Goal: Task Accomplishment & Management: Manage account settings

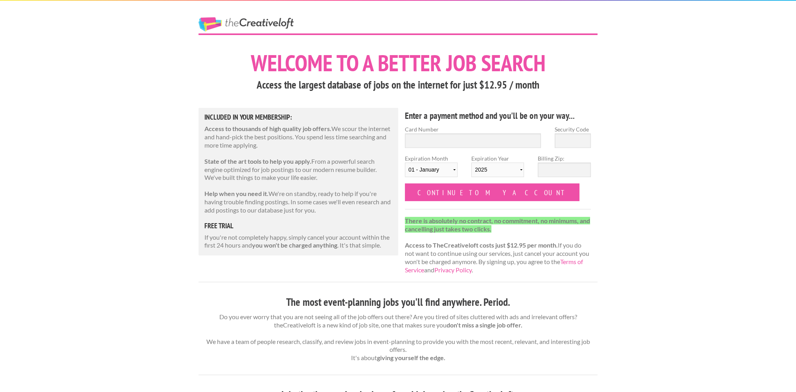
click at [470, 148] on div "Card Number" at bounding box center [473, 139] width 150 height 29
click at [471, 135] on input "Card Number" at bounding box center [473, 140] width 136 height 15
click at [440, 136] on input "Card Number" at bounding box center [473, 140] width 136 height 15
type input "4147 2027 4575 0636"
click at [573, 138] on input "Security Code" at bounding box center [573, 140] width 36 height 15
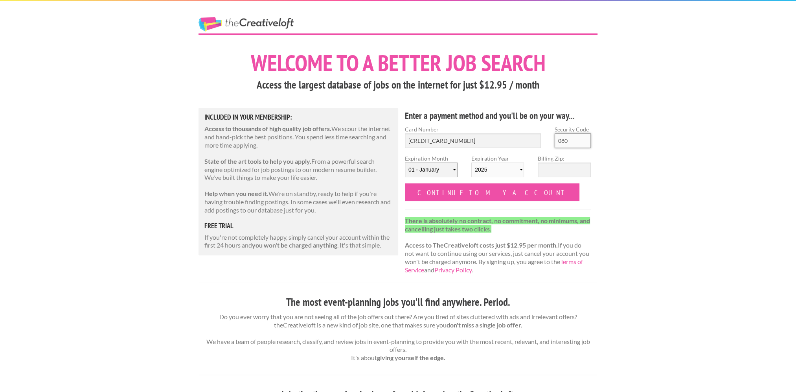
type input "080"
click at [440, 170] on select "01 - January 02 - February 03 - March 04 - April 05 - May 06 - June 07 - July 0…" at bounding box center [431, 169] width 53 height 15
select select "04"
click at [405, 162] on select "01 - January 02 - February 03 - March 04 - April 05 - May 06 - June 07 - July 0…" at bounding box center [431, 169] width 53 height 15
click at [505, 167] on select "2025 2026 2027 2028 2029 2030 2031 2032 2033 2034" at bounding box center [498, 169] width 53 height 15
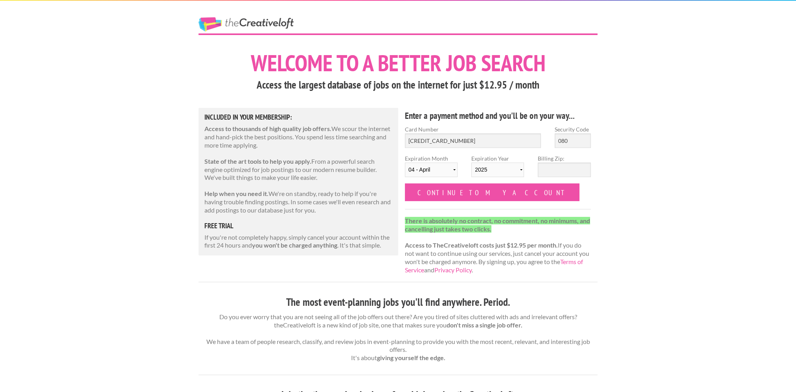
select select "2030"
click at [472, 162] on select "2025 2026 2027 2028 2029 2030 2031 2032 2033 2034" at bounding box center [498, 169] width 53 height 15
drag, startPoint x: 553, startPoint y: 179, endPoint x: 560, endPoint y: 175, distance: 8.5
click at [553, 179] on div "Billing Zip:" at bounding box center [564, 168] width 66 height 29
click at [560, 173] on input "Billing Zip:" at bounding box center [564, 169] width 53 height 15
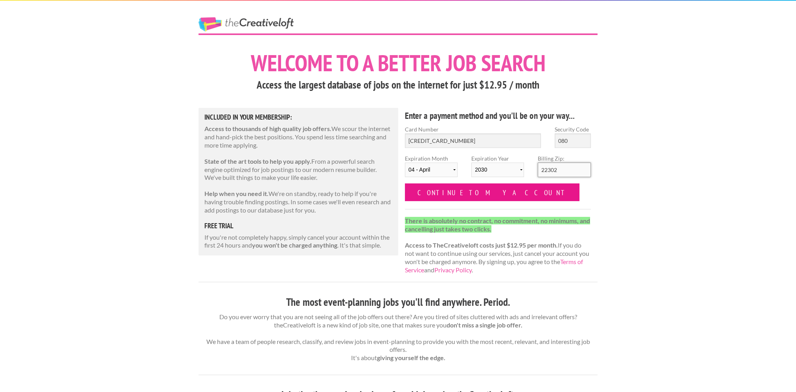
type input "22302"
click at [467, 190] on input "Continue to my account" at bounding box center [492, 192] width 175 height 18
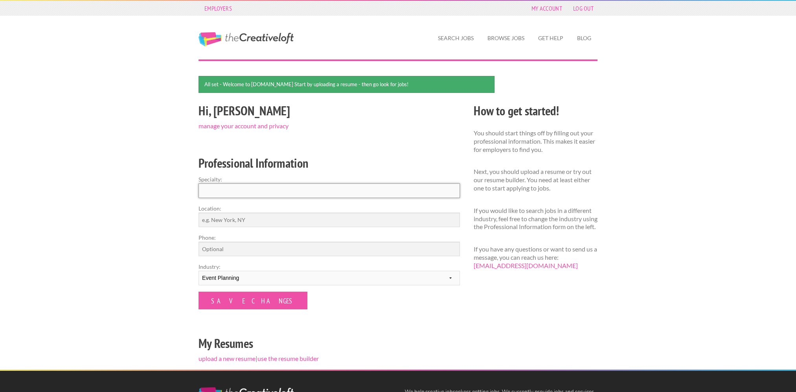
click at [254, 187] on input "Specialty:" at bounding box center [330, 190] width 262 height 15
type input "Marketing and Events Panning"
click at [269, 278] on select "--------- Fashion Interior Design Photography Event Planning Entertainment Musi…" at bounding box center [330, 278] width 262 height 15
click at [245, 214] on input "Location:" at bounding box center [330, 219] width 262 height 15
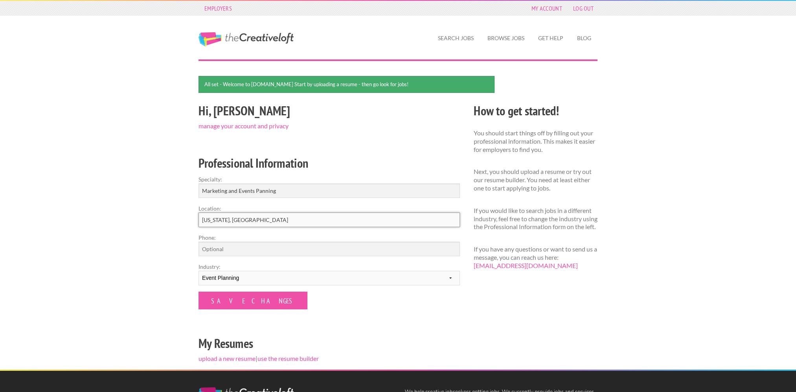
type input "[US_STATE], [GEOGRAPHIC_DATA]"
click at [272, 249] on input "Phone:" at bounding box center [330, 248] width 262 height 15
type input "[PHONE_NUMBER]"
click at [455, 320] on div "Hi, Henri manage your account and privacy Professional Information Specialty: M…" at bounding box center [329, 235] width 275 height 269
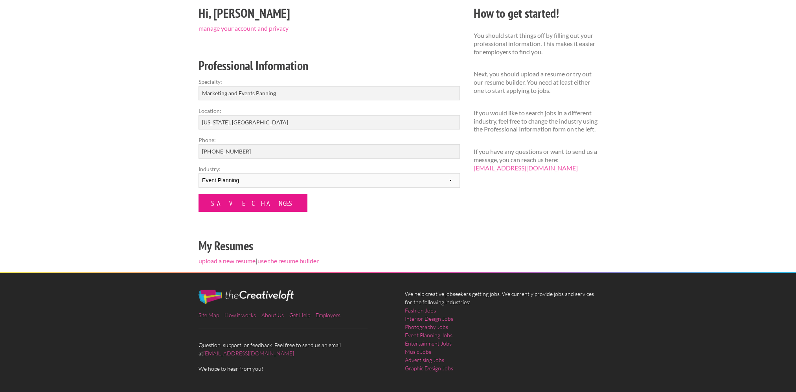
scroll to position [105, 0]
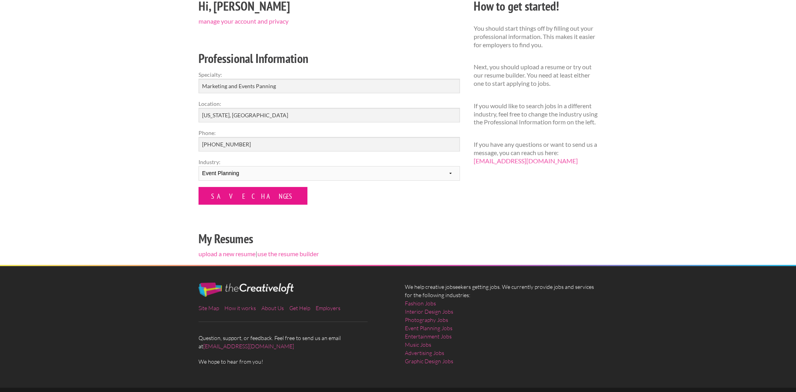
click at [240, 199] on input "Save Changes" at bounding box center [253, 196] width 109 height 18
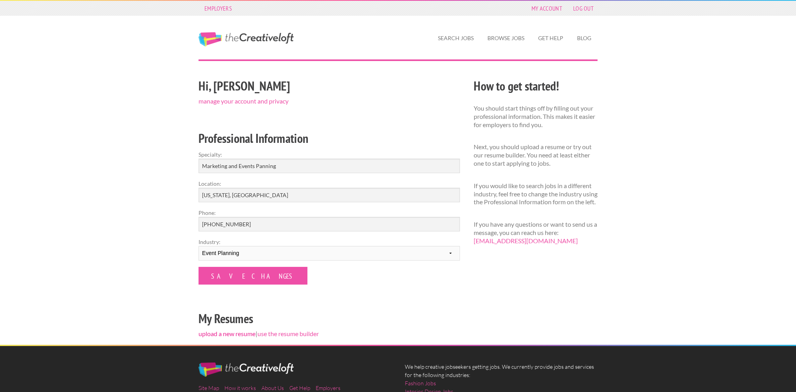
click at [233, 334] on link "upload a new resume" at bounding box center [227, 333] width 57 height 7
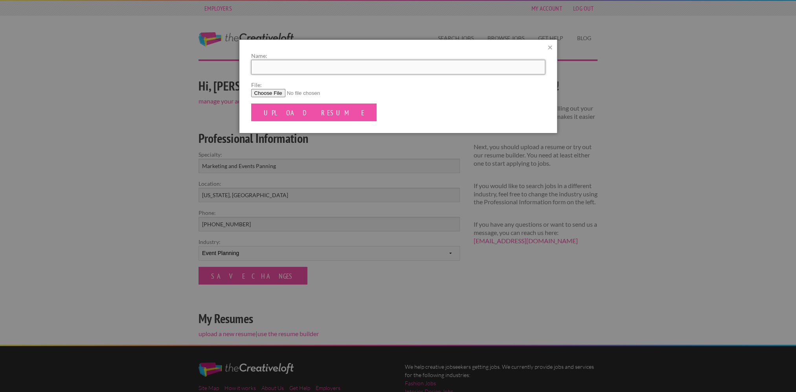
click at [274, 62] on input "Name:" at bounding box center [398, 67] width 294 height 15
click at [527, 109] on form "Name: File: Upload Resume" at bounding box center [398, 87] width 294 height 70
click at [276, 93] on input "File:" at bounding box center [398, 93] width 294 height 8
type input "C:\fakepath\Henri Brink Events Planning Resume.pdf"
click at [326, 66] on input "Name:" at bounding box center [398, 67] width 294 height 15
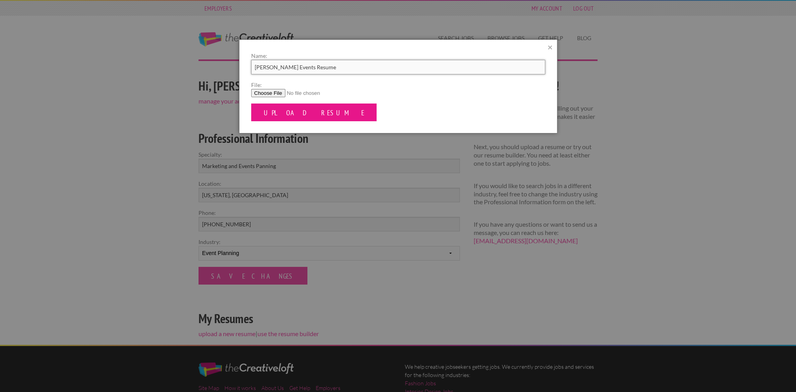
type input "[PERSON_NAME] Events Resume"
click at [311, 107] on input "Upload Resume" at bounding box center [314, 112] width 126 height 18
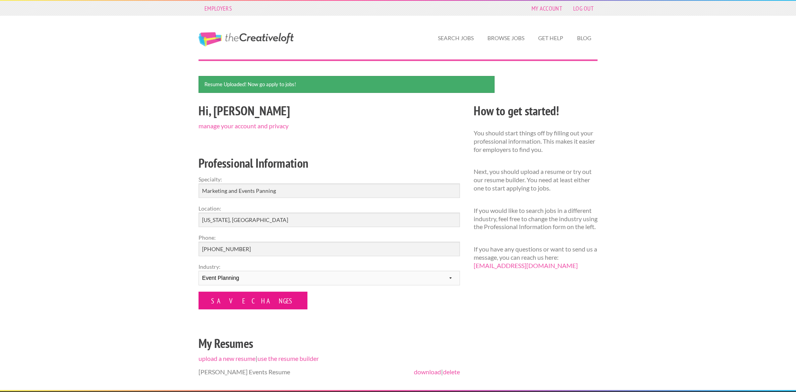
click at [227, 299] on input "Save Changes" at bounding box center [253, 300] width 109 height 18
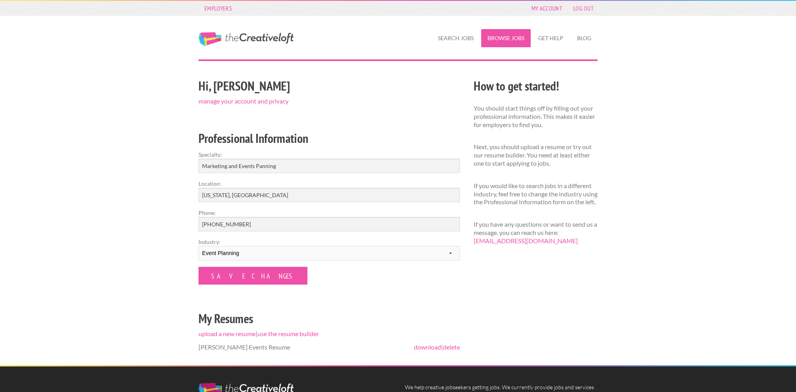
click at [514, 34] on link "Browse Jobs" at bounding box center [506, 38] width 50 height 18
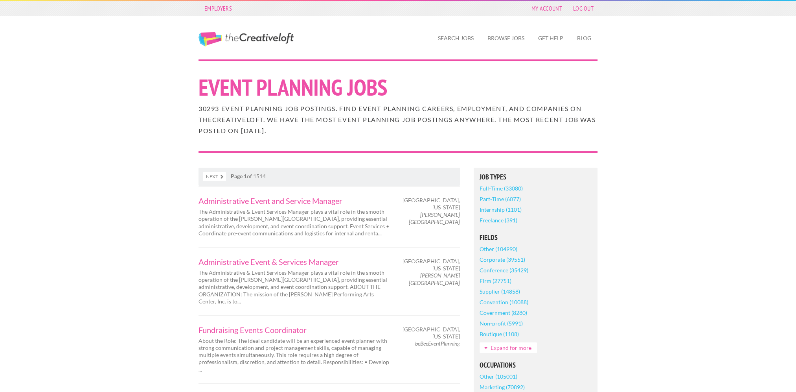
click at [504, 200] on link "Part-Time (6077)" at bounding box center [500, 198] width 41 height 11
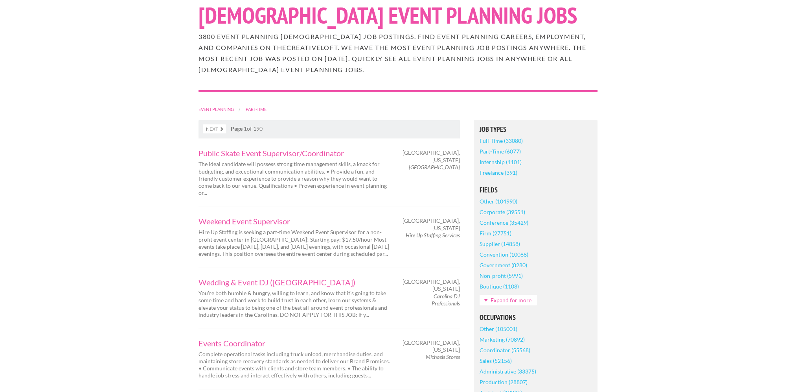
scroll to position [105, 0]
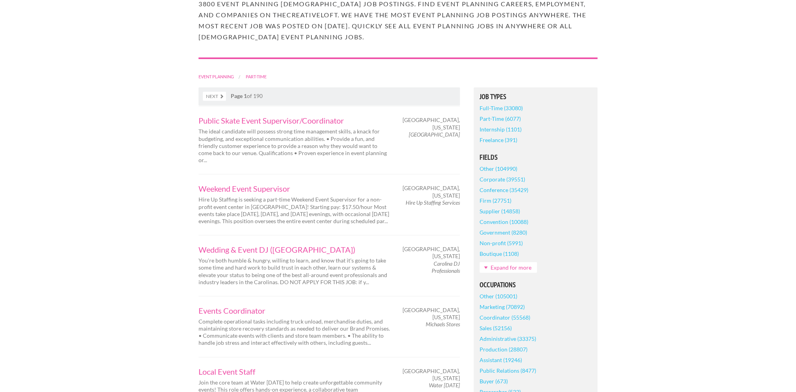
click at [520, 271] on link "Expand for more" at bounding box center [508, 267] width 57 height 11
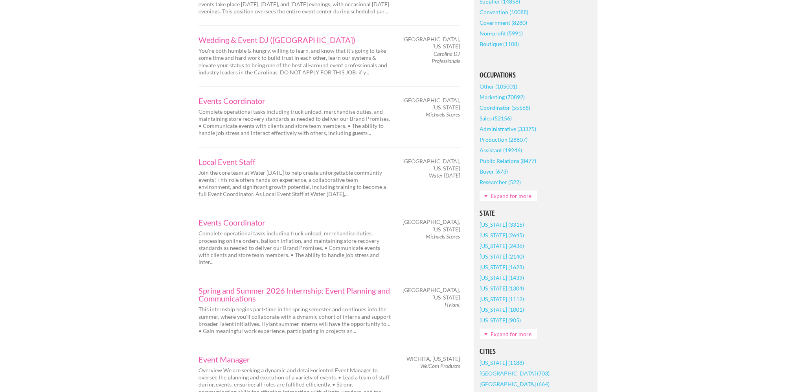
scroll to position [315, 0]
click at [511, 333] on link "Expand for more" at bounding box center [508, 333] width 57 height 11
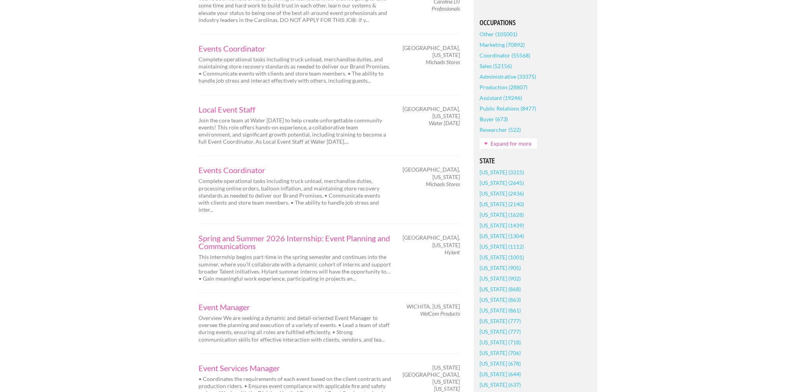
scroll to position [367, 0]
click at [499, 291] on link "[US_STATE] (868)" at bounding box center [500, 288] width 41 height 11
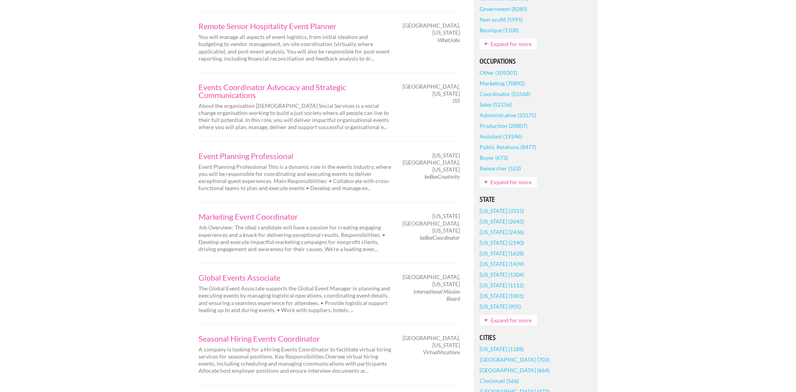
scroll to position [315, 0]
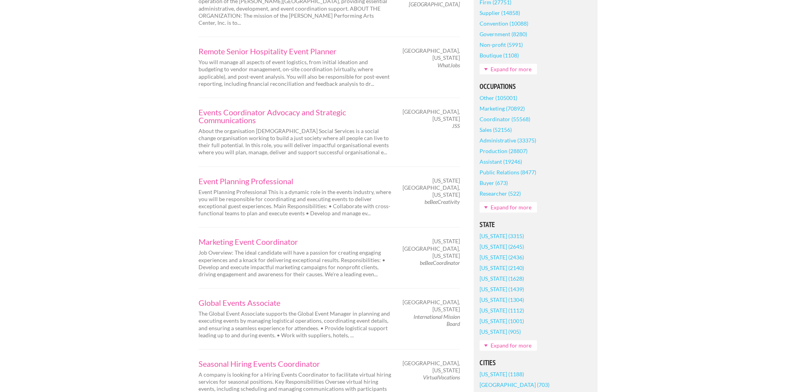
click at [518, 340] on link "Expand for more" at bounding box center [508, 345] width 57 height 11
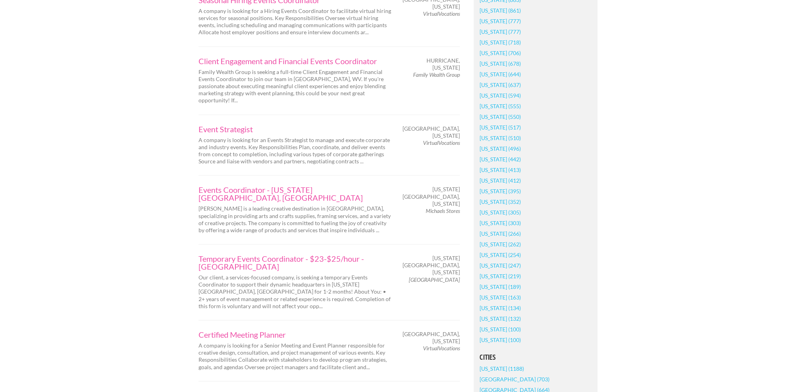
scroll to position [682, 0]
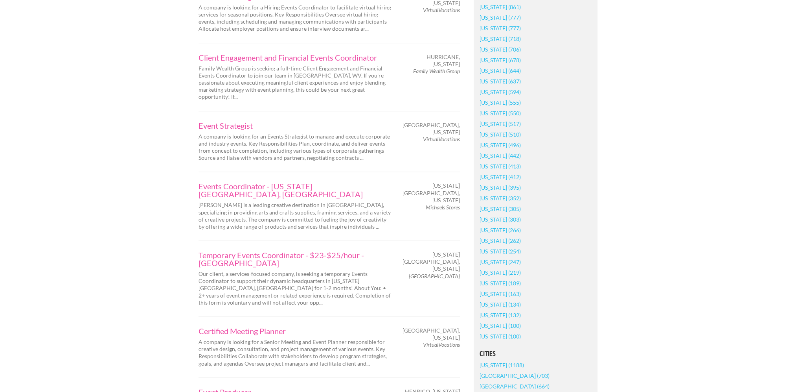
click at [494, 193] on link "[US_STATE] (352)" at bounding box center [500, 198] width 41 height 11
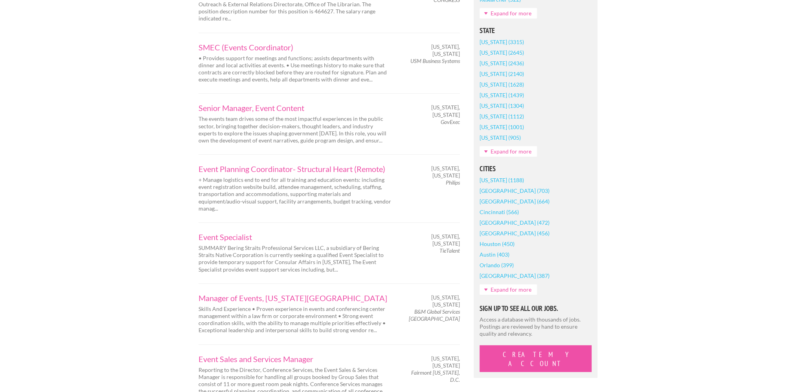
scroll to position [524, 0]
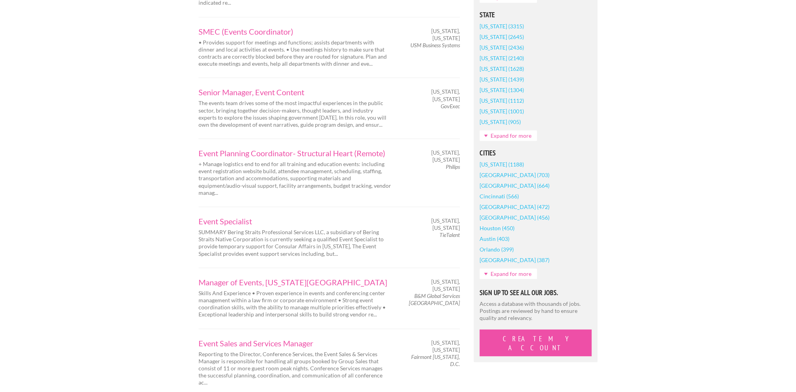
click at [492, 139] on link "Expand for more" at bounding box center [508, 135] width 57 height 11
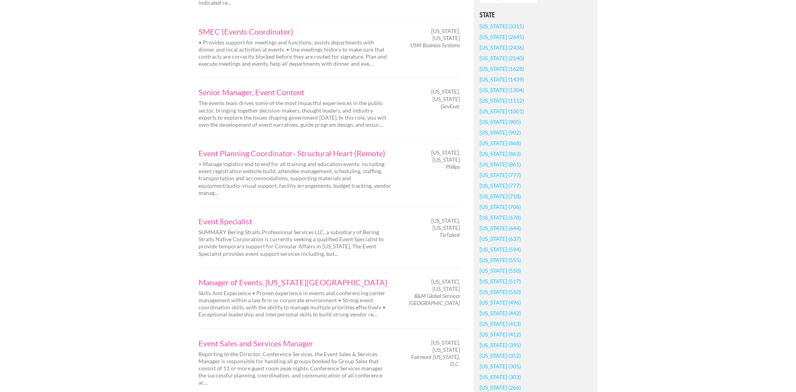
click at [491, 271] on link "[US_STATE] (550)" at bounding box center [500, 270] width 41 height 11
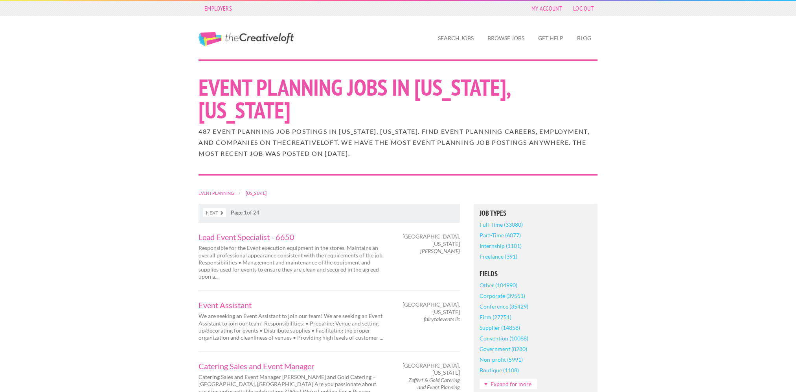
click at [500, 234] on link "Part-Time (6077)" at bounding box center [500, 235] width 41 height 11
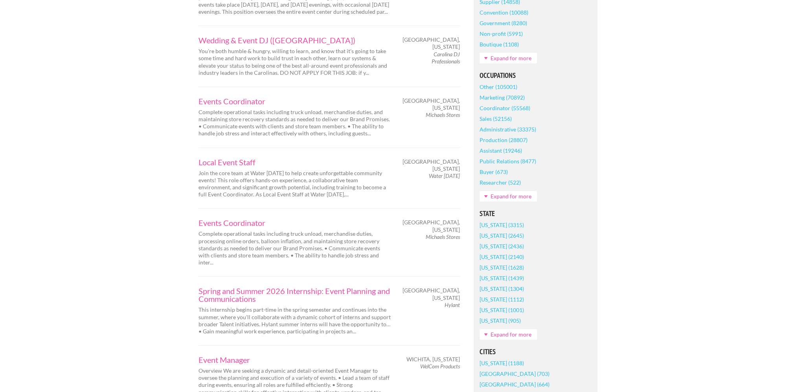
scroll to position [315, 0]
click at [503, 334] on link "Expand for more" at bounding box center [508, 333] width 57 height 11
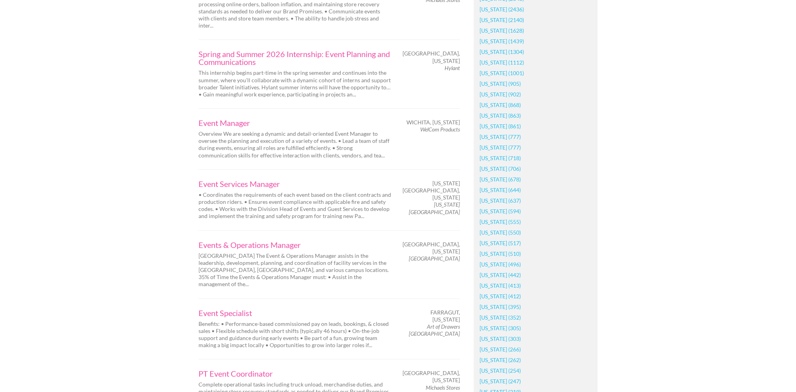
scroll to position [577, 0]
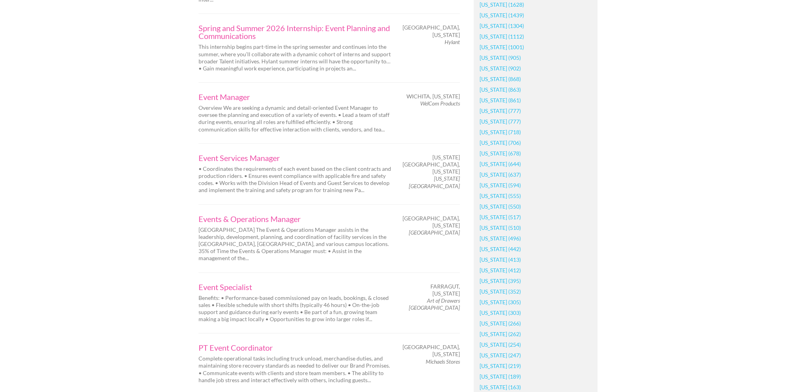
click at [502, 291] on link "District of Columbia (352)" at bounding box center [500, 291] width 41 height 11
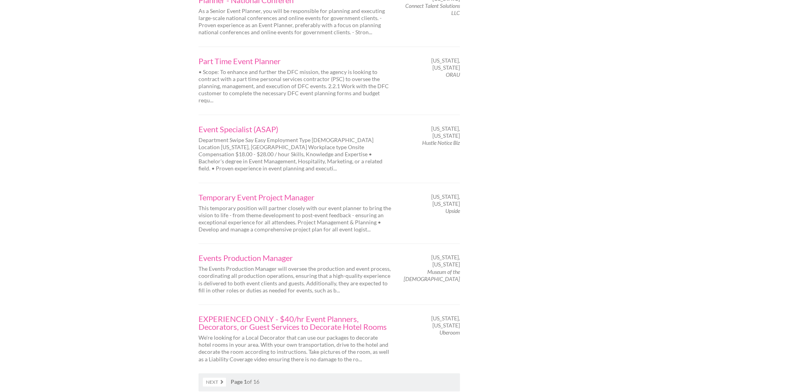
scroll to position [1153, 0]
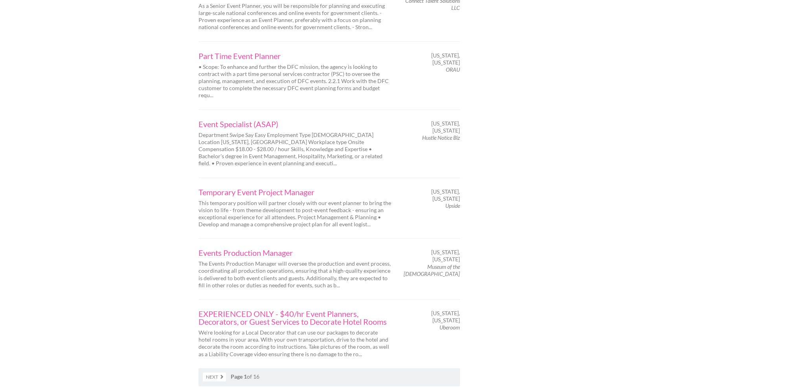
click at [219, 372] on link "Next" at bounding box center [214, 376] width 23 height 9
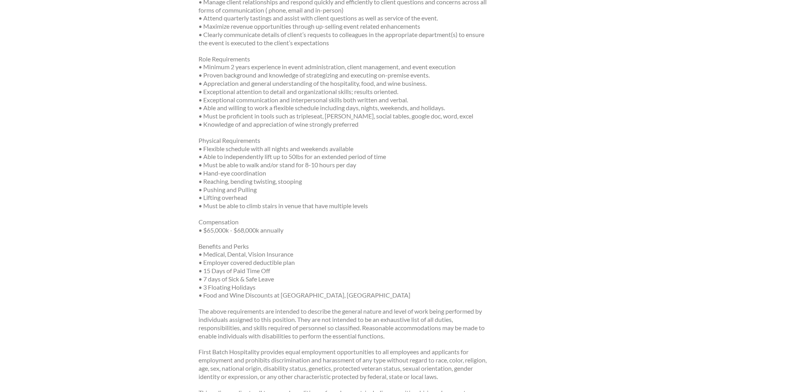
scroll to position [577, 0]
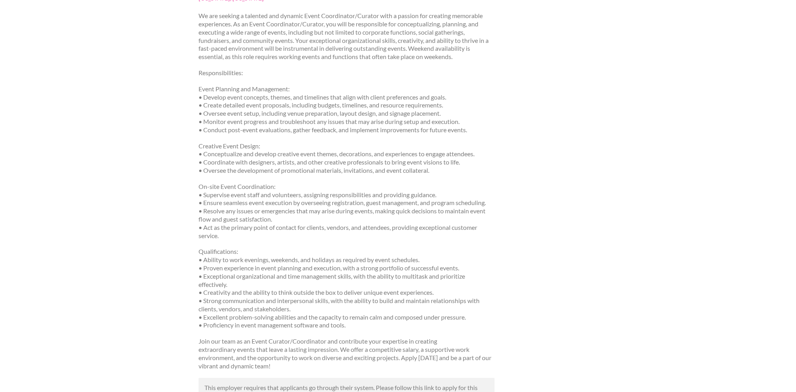
scroll to position [105, 0]
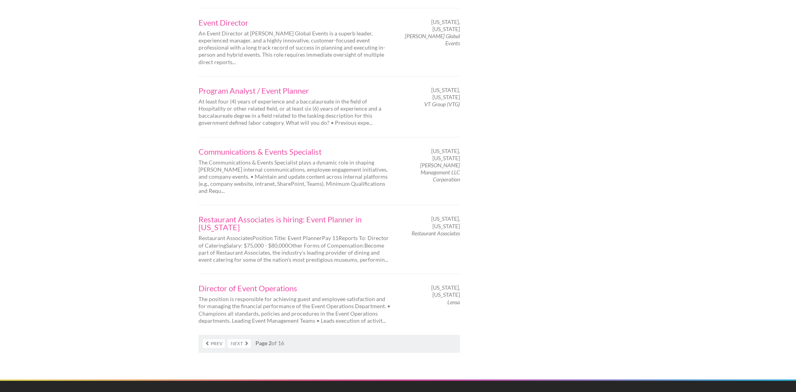
scroll to position [1206, 0]
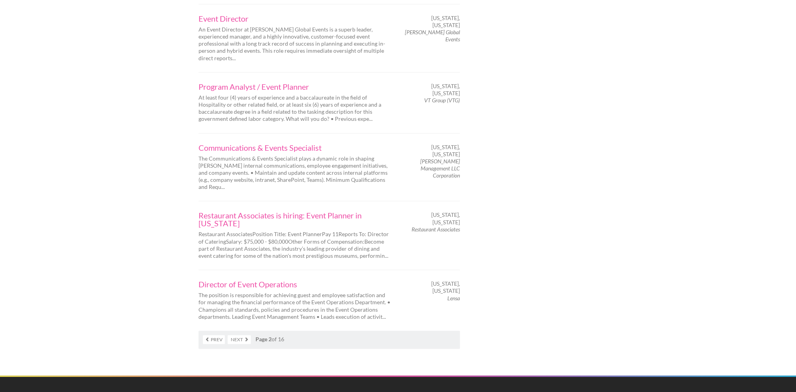
click at [245, 335] on link "Next" at bounding box center [239, 339] width 23 height 9
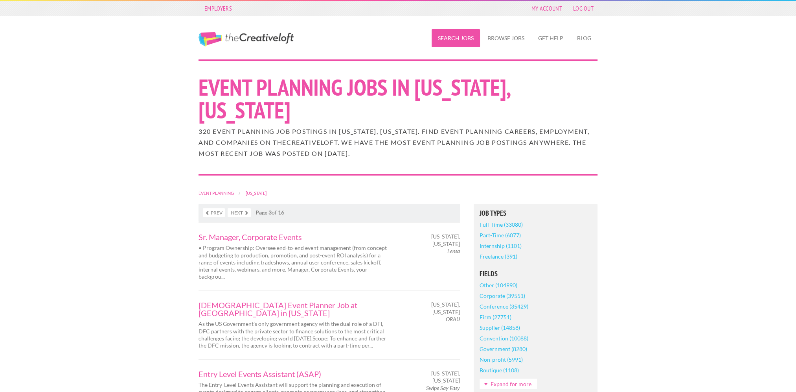
click at [436, 36] on link "Search Jobs" at bounding box center [456, 38] width 48 height 18
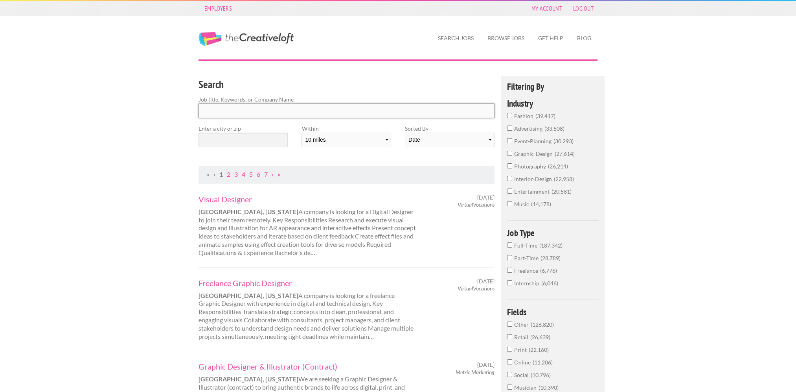
click at [317, 110] on input "Search" at bounding box center [347, 110] width 296 height 15
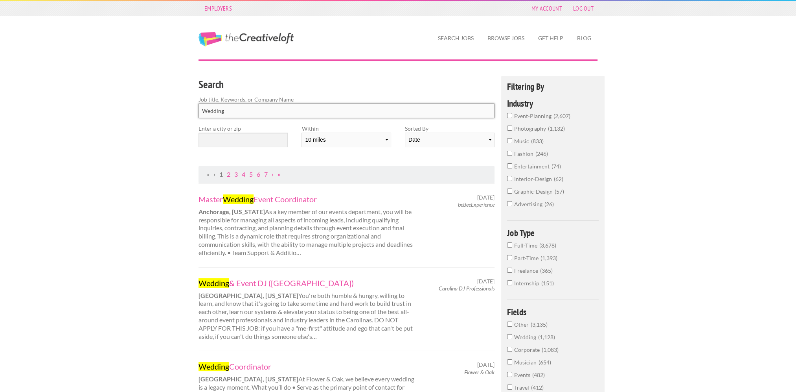
type input "Wedding"
click at [256, 137] on input "text" at bounding box center [243, 140] width 89 height 15
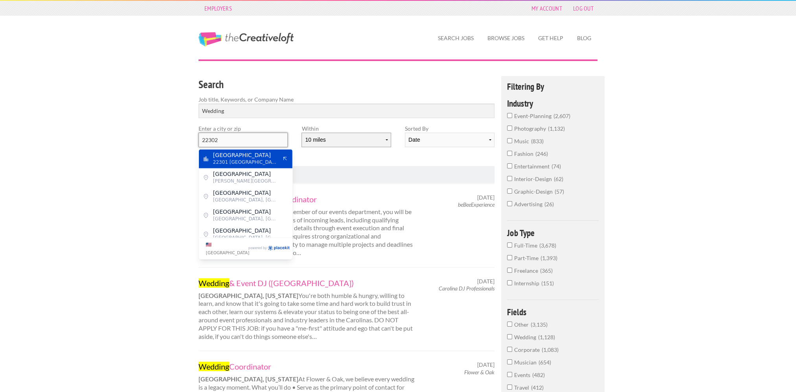
type input "22302"
click at [380, 140] on select "10 miles 20 miles 50 miles 100 miles 200 miles 300 miles 400 miles 500 miles" at bounding box center [346, 140] width 89 height 15
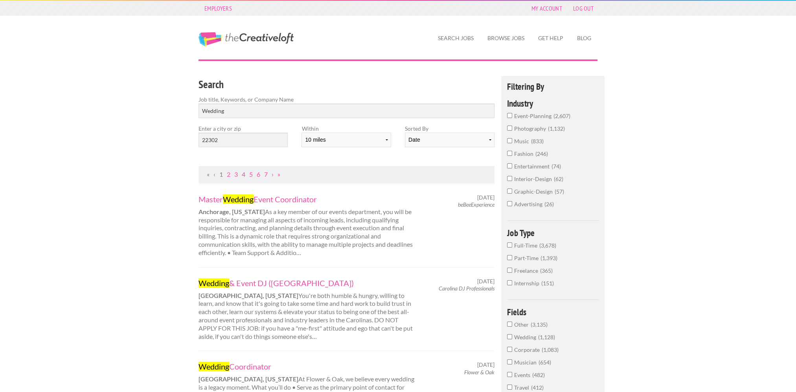
select select "50"
click at [302, 133] on select "10 miles 20 miles 50 miles 100 miles 200 miles 300 miles 400 miles 500 miles" at bounding box center [346, 140] width 89 height 15
click at [321, 160] on div "Search Job title, Keywords, or Company Name Wedding Enter a city or zip 22302 W…" at bounding box center [347, 121] width 310 height 90
click at [452, 137] on select "Date Relevance" at bounding box center [449, 140] width 89 height 15
drag, startPoint x: 452, startPoint y: 137, endPoint x: 430, endPoint y: 147, distance: 24.8
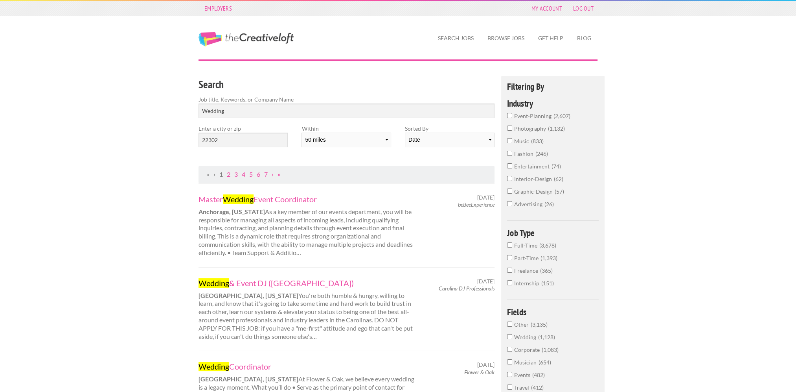
click at [452, 137] on select "Date Relevance" at bounding box center [449, 140] width 89 height 15
click at [358, 165] on div "Search Job title, Keywords, or Company Name Wedding Enter a city or zip 22302 W…" at bounding box center [347, 121] width 310 height 90
click at [250, 113] on input "Wedding" at bounding box center [347, 110] width 296 height 15
click at [246, 140] on input "22302" at bounding box center [243, 140] width 89 height 15
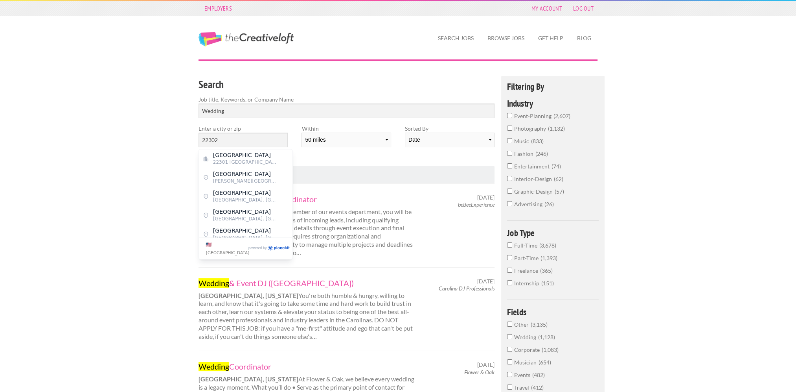
click at [403, 160] on div "Search Job title, Keywords, or Company Name Wedding Enter a city or zip 22302 W…" at bounding box center [347, 121] width 310 height 90
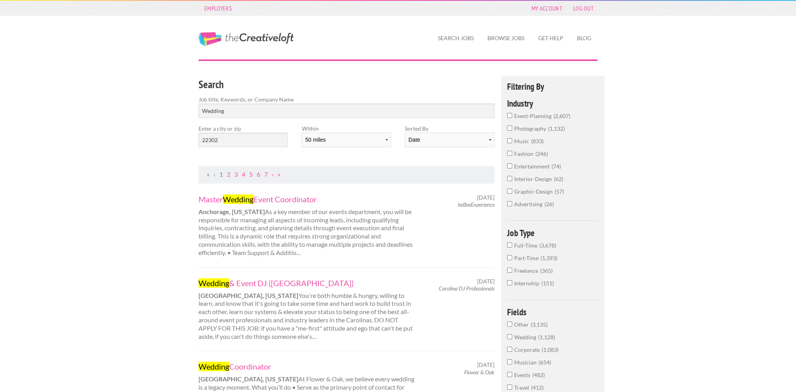
click at [523, 254] on span "Part-Time" at bounding box center [527, 257] width 26 height 7
click at [512, 255] on input "Part-Time 1,393" at bounding box center [509, 257] width 5 height 5
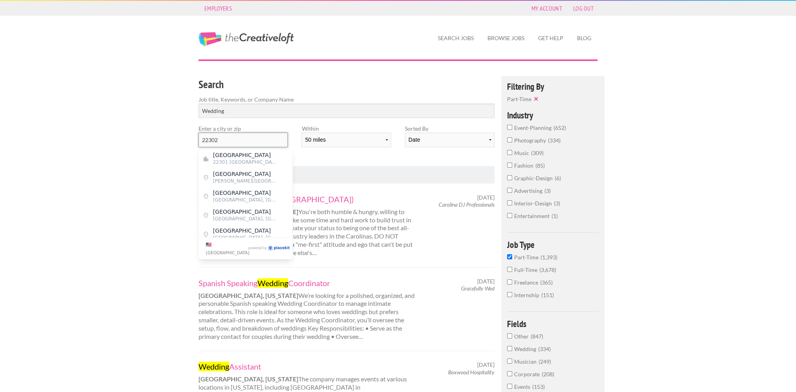
drag, startPoint x: 244, startPoint y: 140, endPoint x: 150, endPoint y: 138, distance: 93.6
click at [238, 195] on mark "Washington" at bounding box center [228, 193] width 31 height 6
type input "Washington D.C."
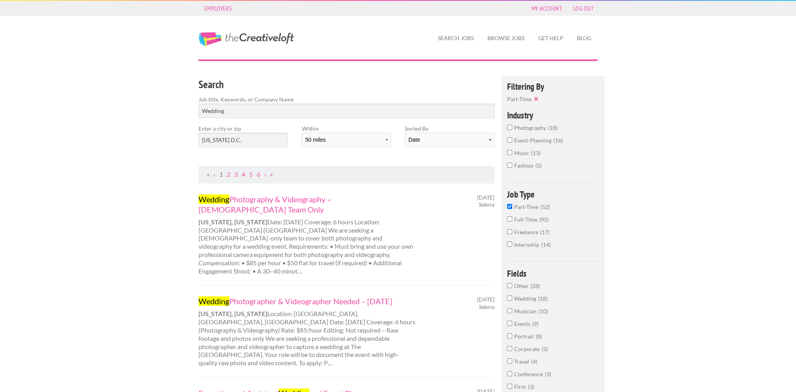
click at [437, 249] on div "Wedding Photography & Videography – Female Team Only Washington, District of Co…" at bounding box center [347, 234] width 310 height 81
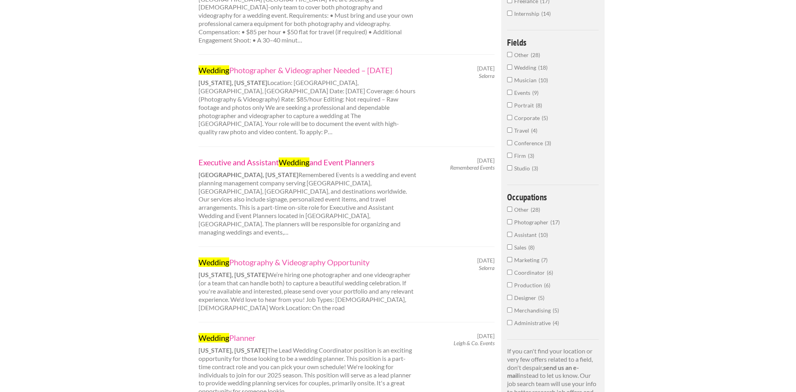
scroll to position [262, 0]
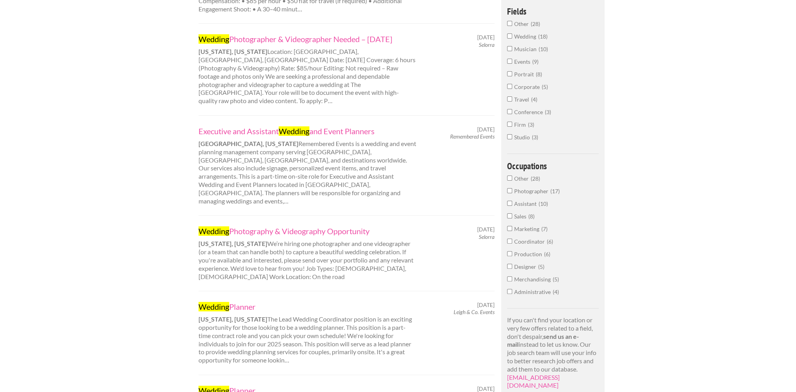
drag, startPoint x: 221, startPoint y: 277, endPoint x: 459, endPoint y: 305, distance: 239.6
click at [459, 305] on div "Wedding Planner Washington, District of Columbia The Lead Wedding Coordinator p…" at bounding box center [347, 332] width 310 height 63
click at [237, 301] on link "Wedding Planner" at bounding box center [308, 306] width 219 height 10
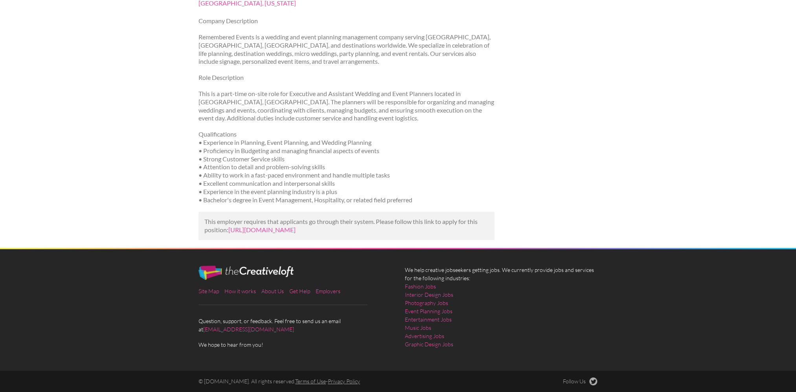
scroll to position [127, 0]
click at [296, 226] on link "https://www.linkedin.com/jobs/view/executive-and-assistant-wedding-and-event-pl…" at bounding box center [261, 229] width 67 height 7
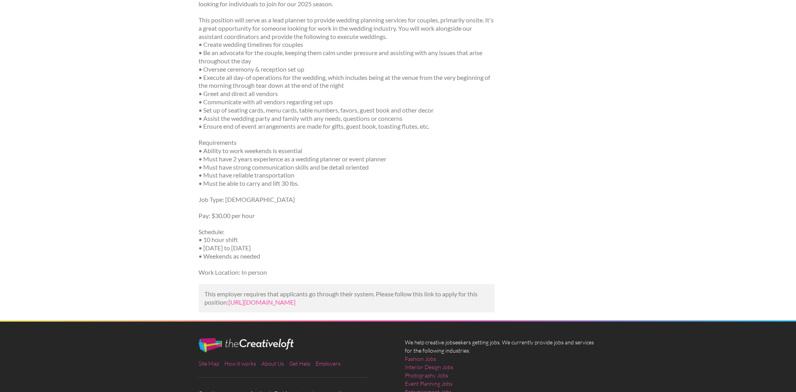
scroll to position [210, 0]
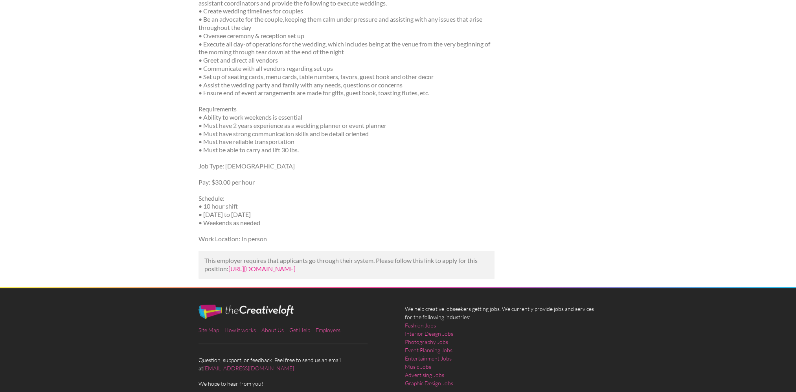
click at [296, 268] on link "https://www.indeed.com/viewjob?jk=d575f4b2a3bddb9f&utm_campaign=google_jobs_app…" at bounding box center [261, 268] width 67 height 7
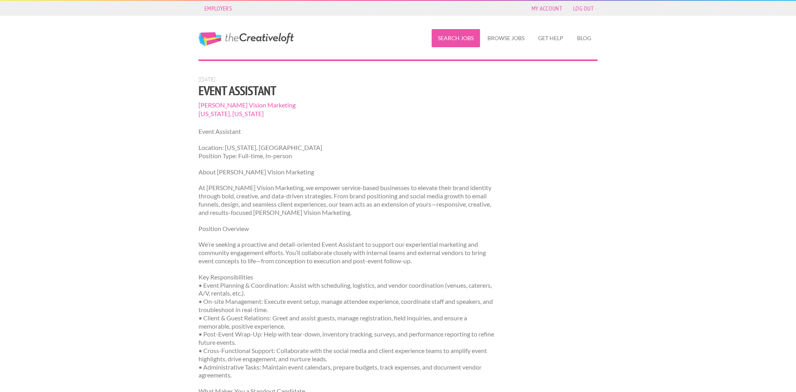
click at [464, 38] on link "Search Jobs" at bounding box center [456, 38] width 48 height 18
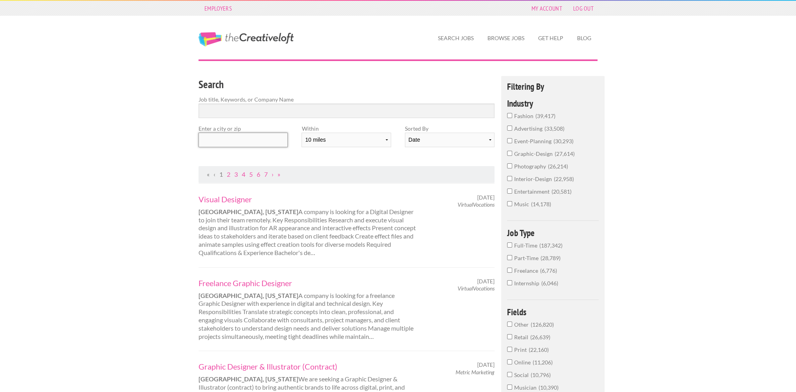
click at [209, 140] on input "text" at bounding box center [243, 140] width 89 height 15
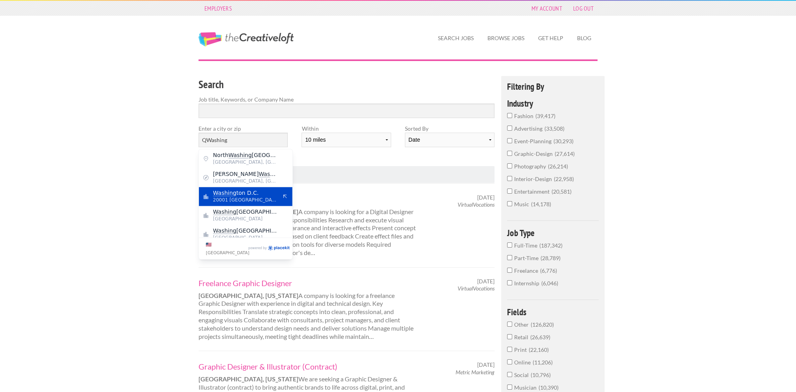
click at [251, 196] on span "Washing ton D.C." at bounding box center [245, 192] width 64 height 7
type input "Washington D.C."
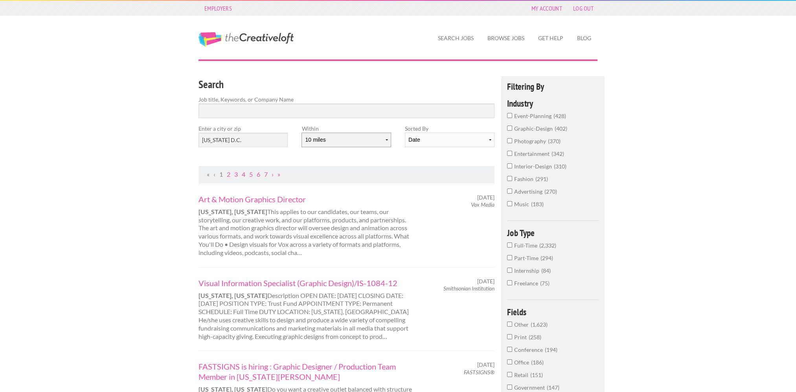
click at [386, 138] on select "10 miles 20 miles 50 miles 100 miles 200 miles 300 miles 400 miles 500 miles" at bounding box center [346, 140] width 89 height 15
select select "50"
click at [302, 133] on select "10 miles 20 miles 50 miles 100 miles 200 miles 300 miles 400 miles 500 miles" at bounding box center [346, 140] width 89 height 15
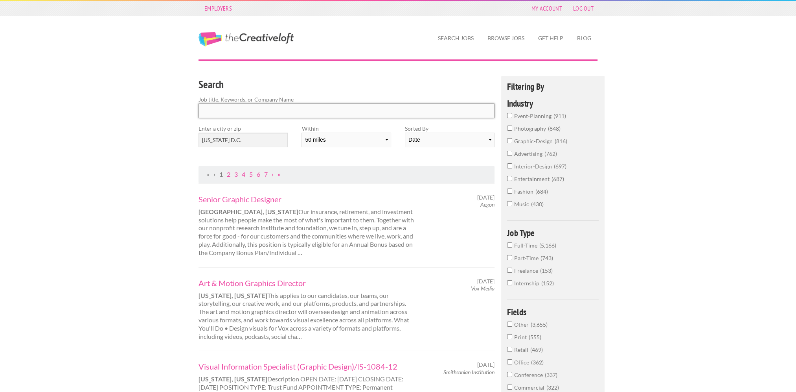
click at [293, 114] on input "Search" at bounding box center [347, 110] width 296 height 15
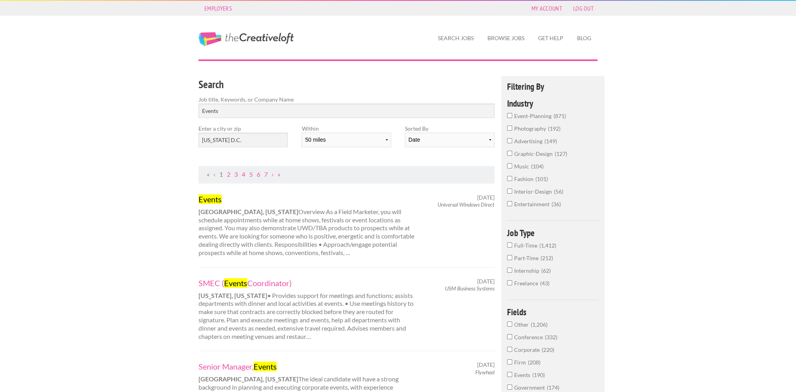
click at [510, 255] on input "Part-Time 212" at bounding box center [509, 257] width 5 height 5
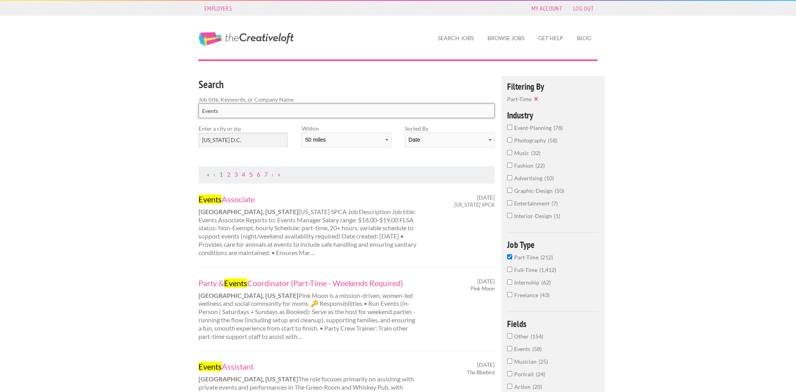
click at [359, 108] on input "Events" at bounding box center [347, 110] width 296 height 15
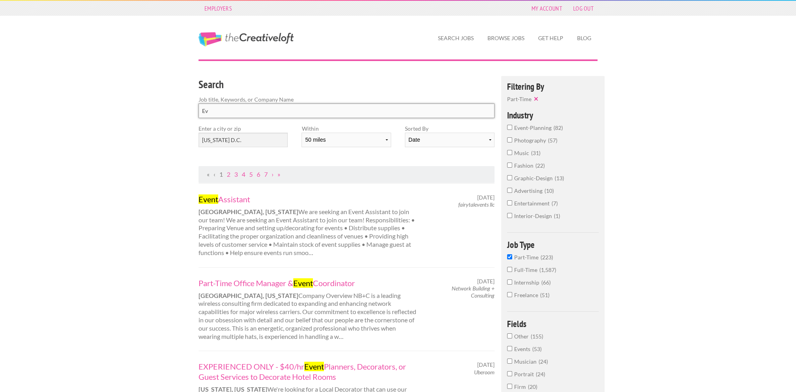
type input "E"
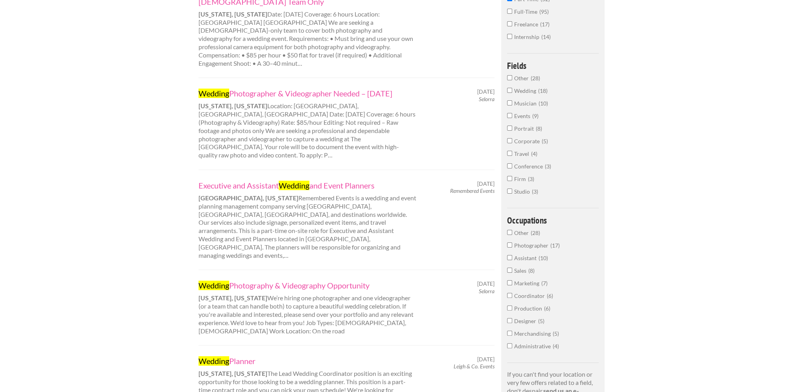
scroll to position [210, 0]
type input "Wedding"
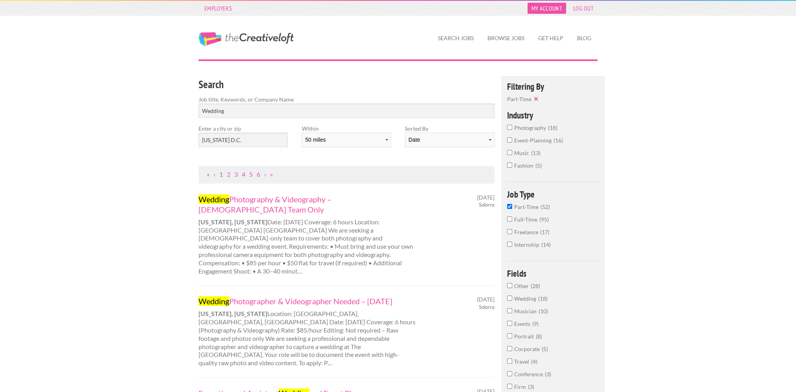
click at [556, 7] on link "My Account" at bounding box center [547, 8] width 39 height 11
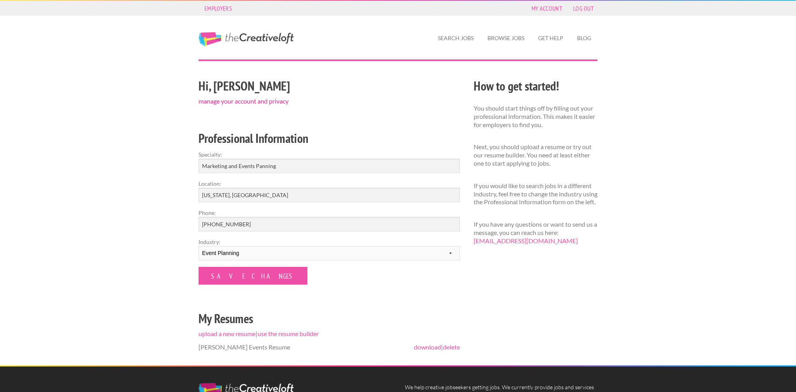
click at [260, 99] on link "manage your account and privacy" at bounding box center [244, 100] width 90 height 7
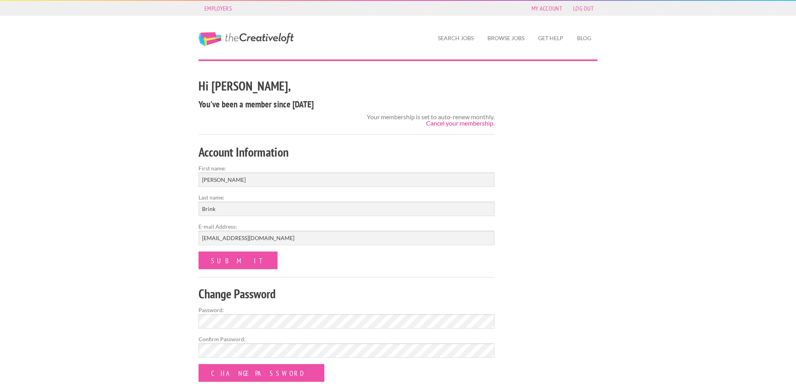
click at [479, 124] on link "Cancel your membership." at bounding box center [460, 122] width 68 height 7
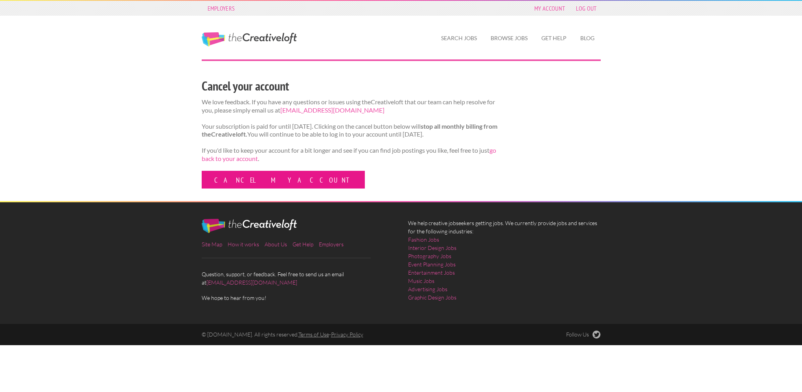
click at [221, 188] on link "Cancel my account" at bounding box center [283, 180] width 163 height 18
